Goal: Use online tool/utility: Utilize a website feature to perform a specific function

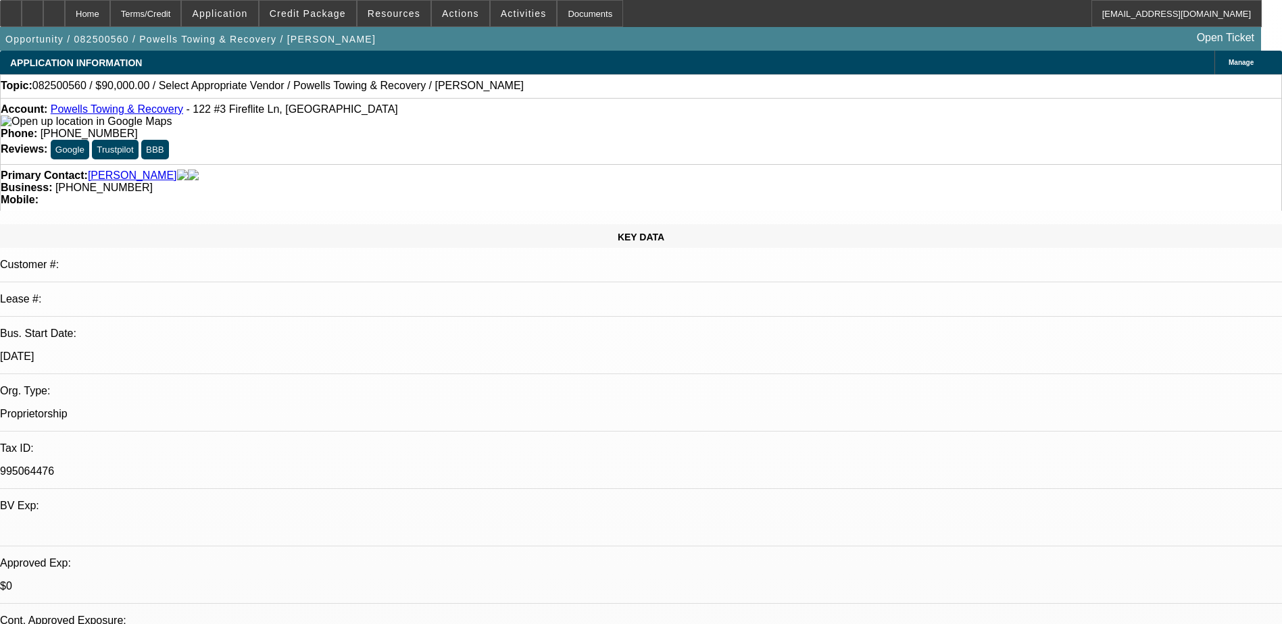
select select "0"
select select "2"
select select "0.1"
select select "4"
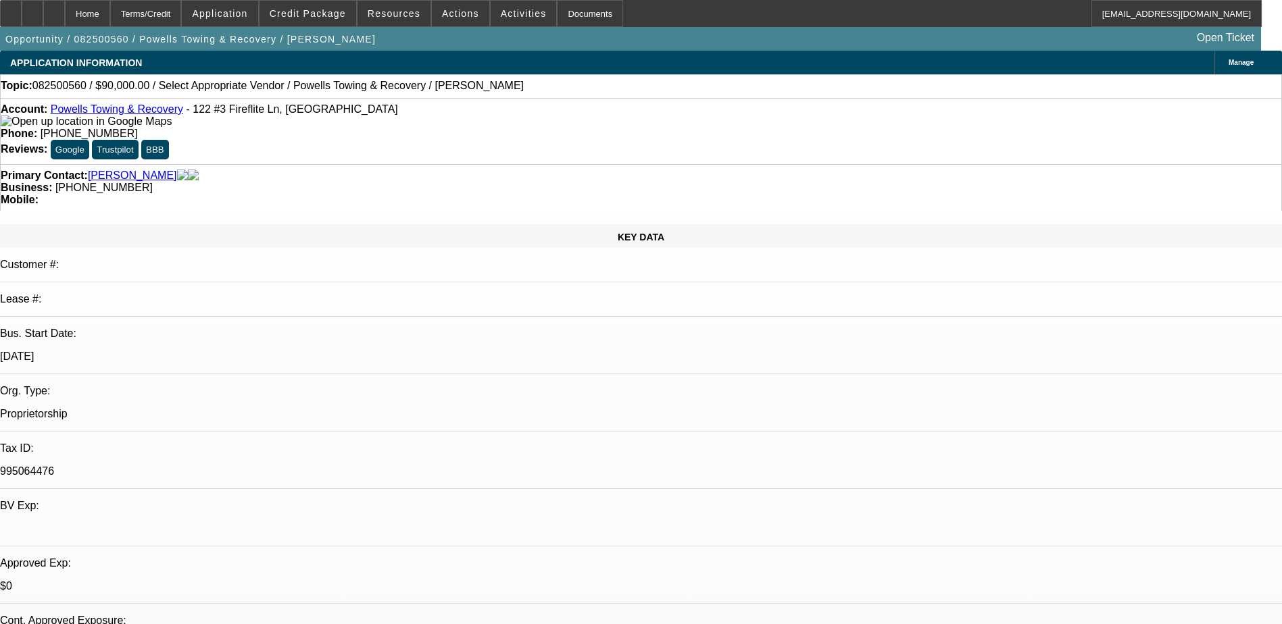
click at [385, 133] on div "Account: Powells Towing & Recovery - 122 #3 Fireflite Ln, [GEOGRAPHIC_DATA] Pho…" at bounding box center [641, 131] width 1282 height 66
select select "0"
select select "6"
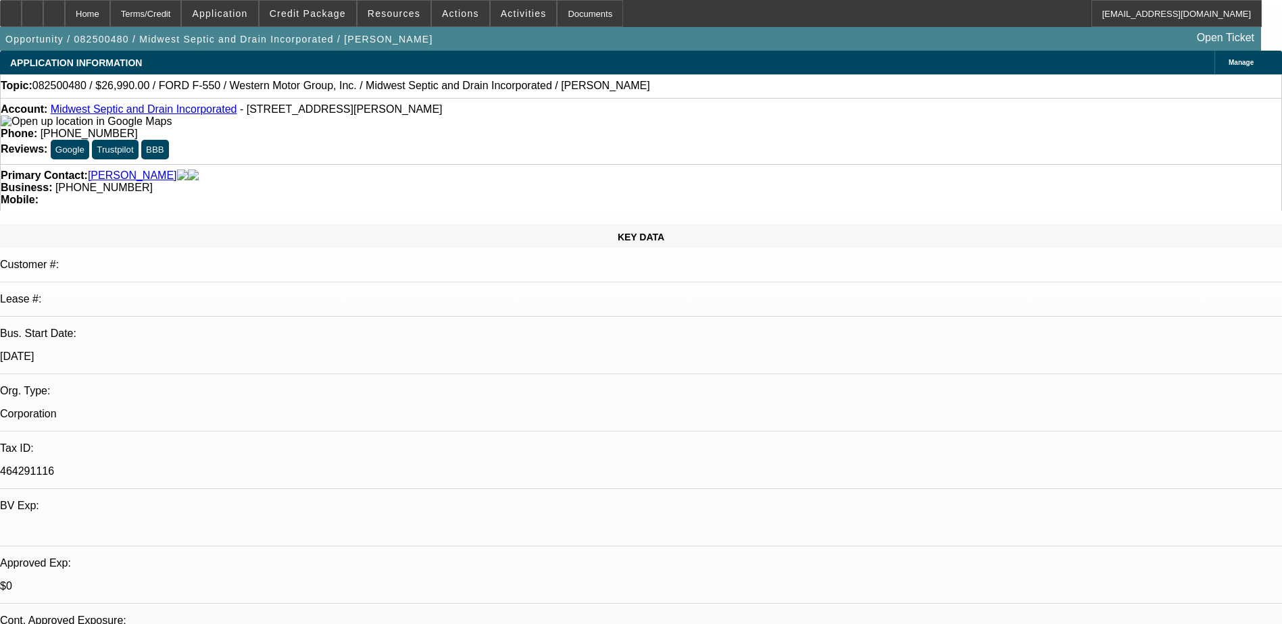
select select "0"
select select "6"
